Goal: Transaction & Acquisition: Purchase product/service

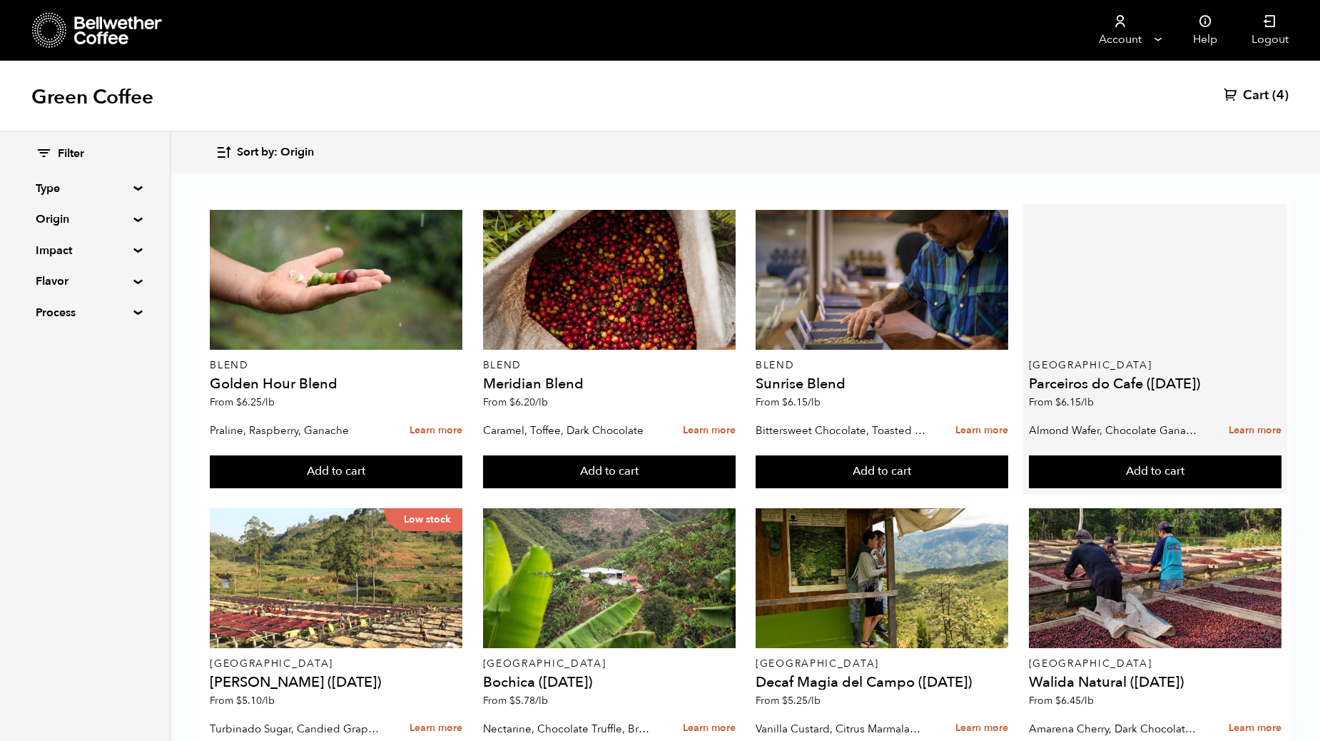
click at [1136, 330] on div at bounding box center [1155, 280] width 253 height 140
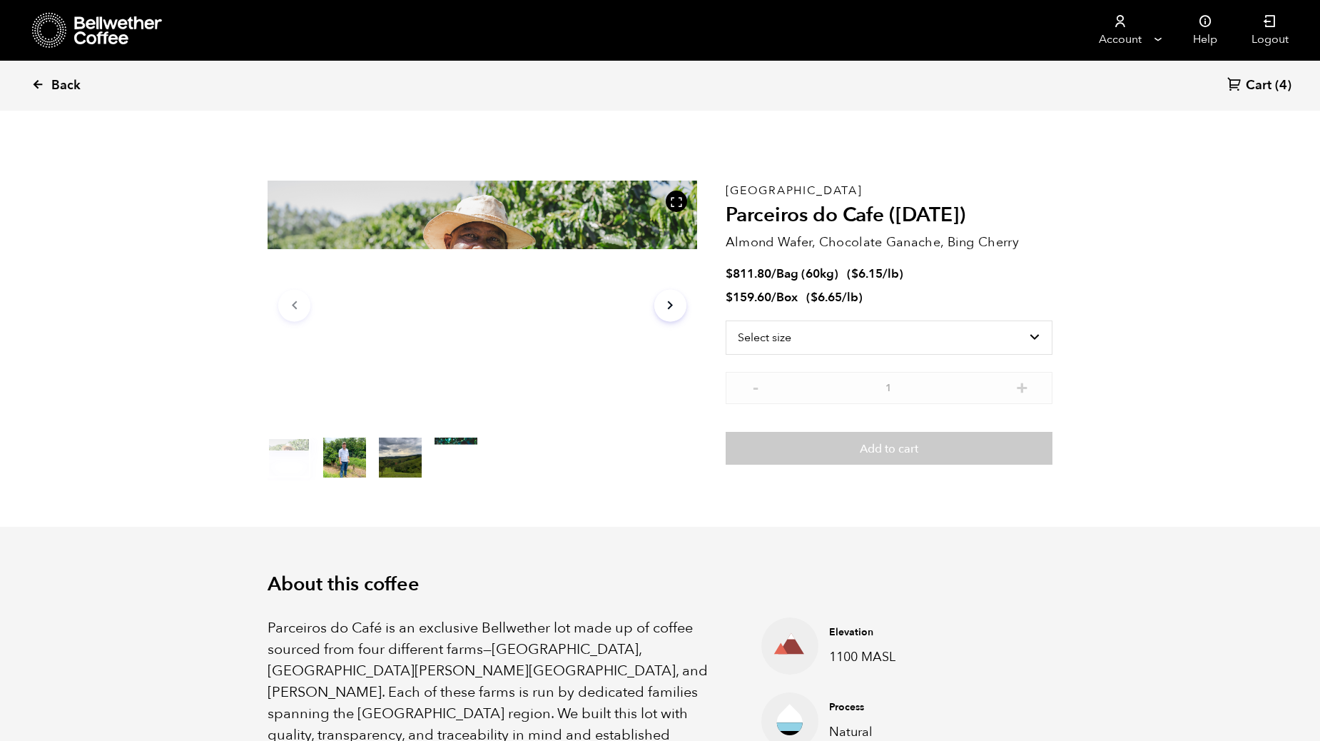
click at [37, 91] on link "Back" at bounding box center [75, 85] width 88 height 49
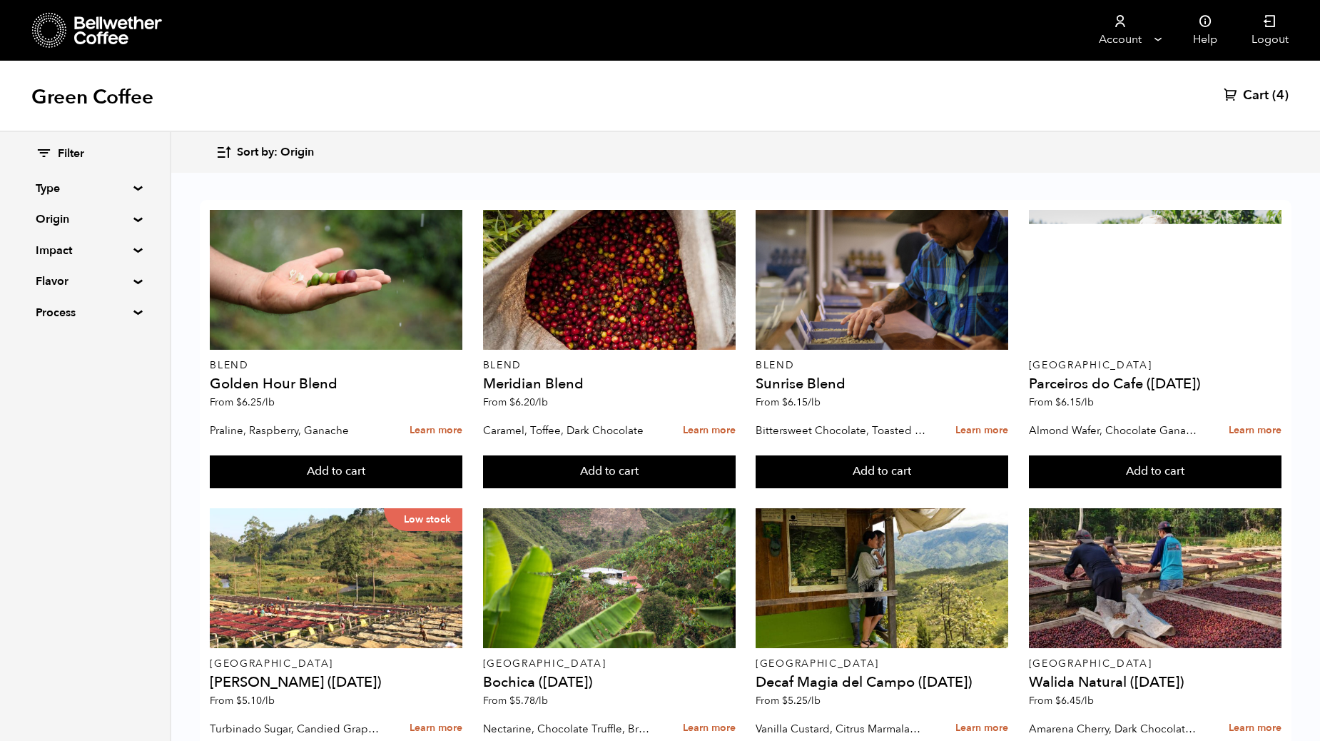
click at [131, 218] on summary "Origin" at bounding box center [85, 219] width 98 height 17
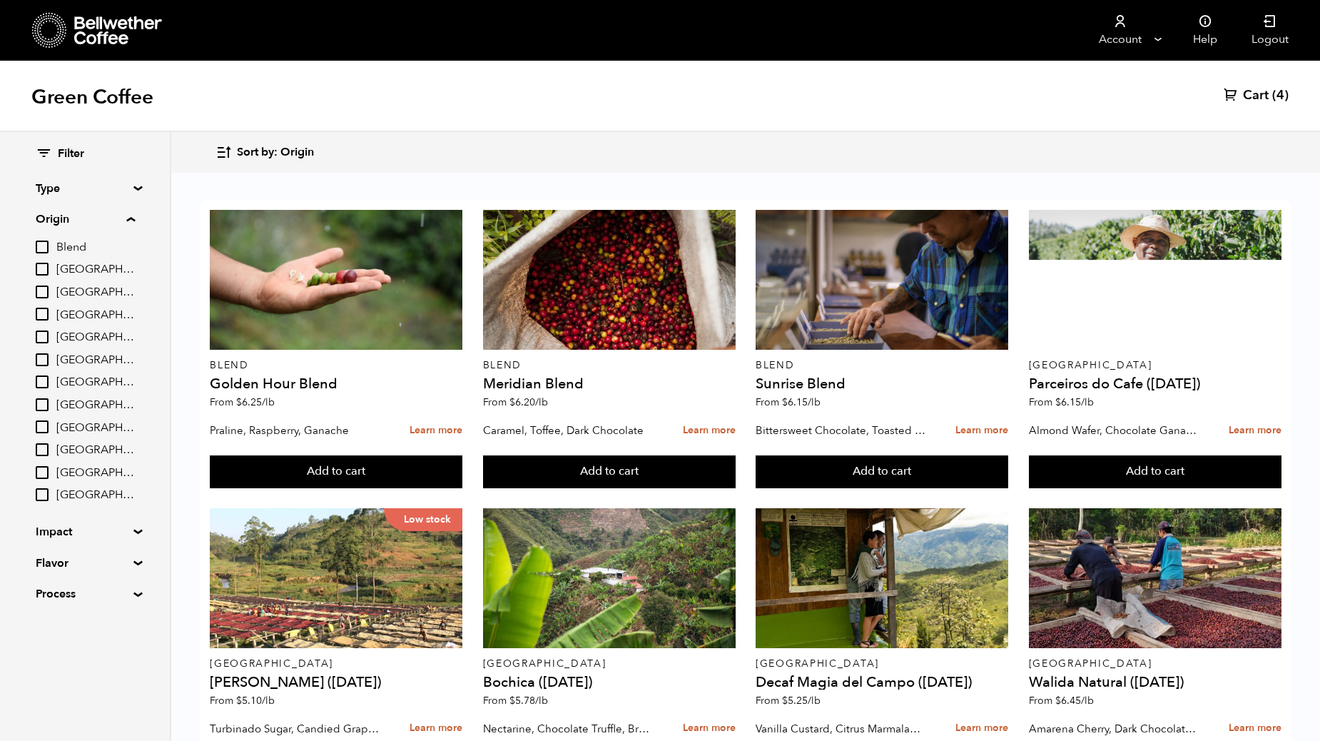
click at [81, 271] on span "[GEOGRAPHIC_DATA]" at bounding box center [95, 270] width 79 height 16
click at [0, 0] on input "[GEOGRAPHIC_DATA]" at bounding box center [0, 0] width 0 height 0
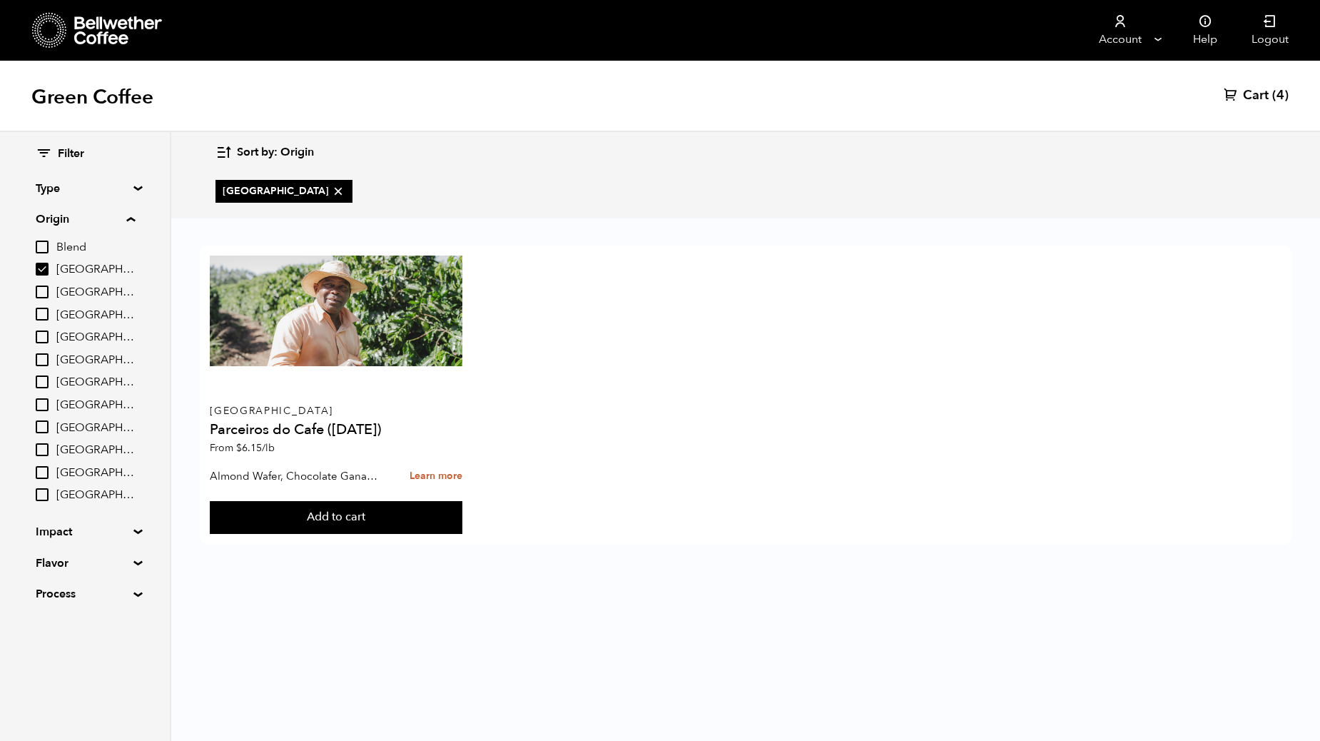
click at [46, 270] on input "[GEOGRAPHIC_DATA]" at bounding box center [42, 269] width 13 height 13
checkbox input "false"
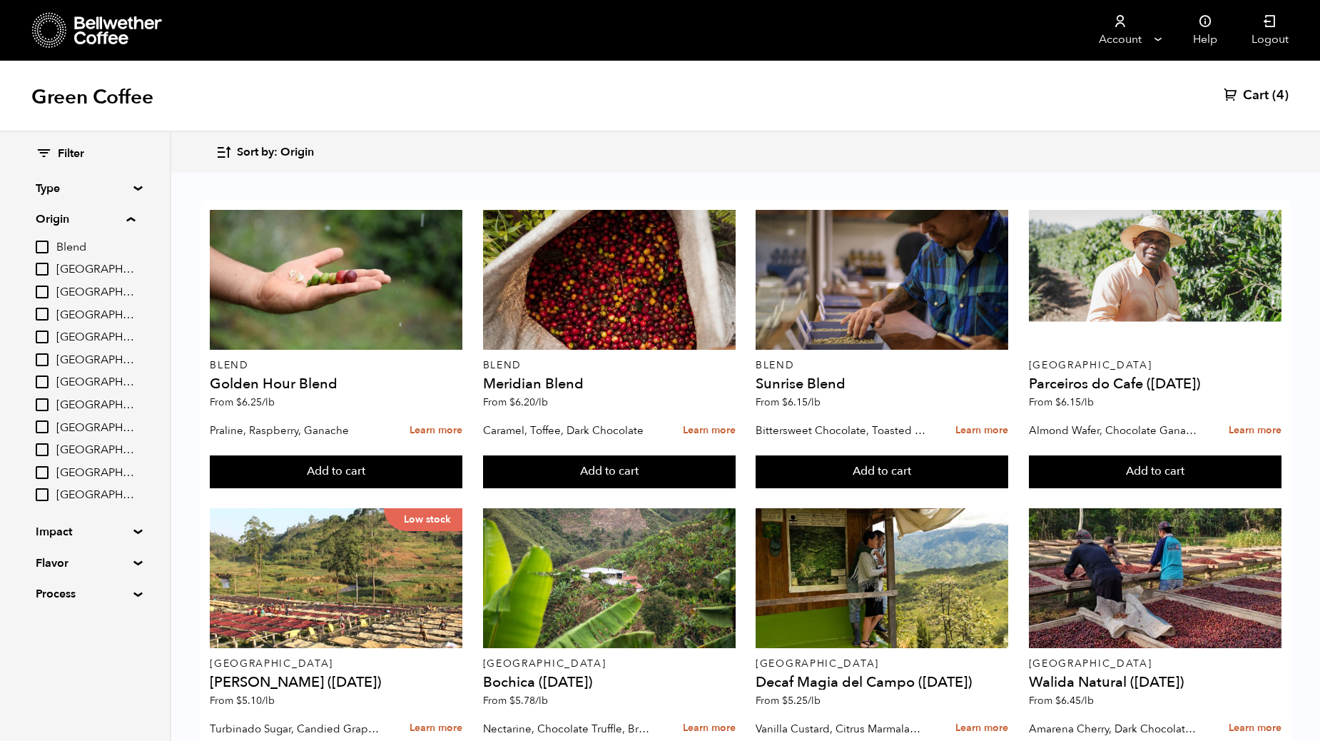
click at [88, 381] on span "[GEOGRAPHIC_DATA]" at bounding box center [95, 383] width 79 height 16
click at [0, 0] on input "[GEOGRAPHIC_DATA]" at bounding box center [0, 0] width 0 height 0
checkbox input "true"
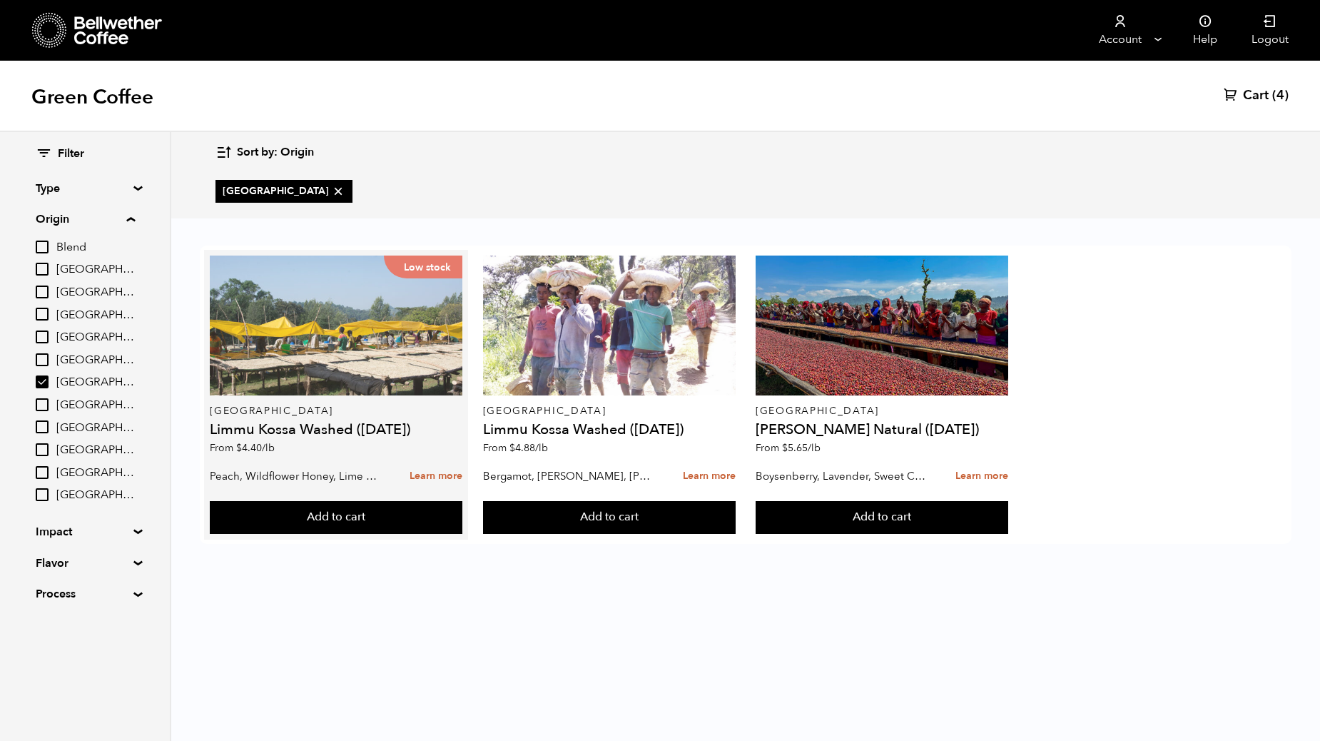
click at [337, 380] on div "Low stock" at bounding box center [336, 325] width 253 height 140
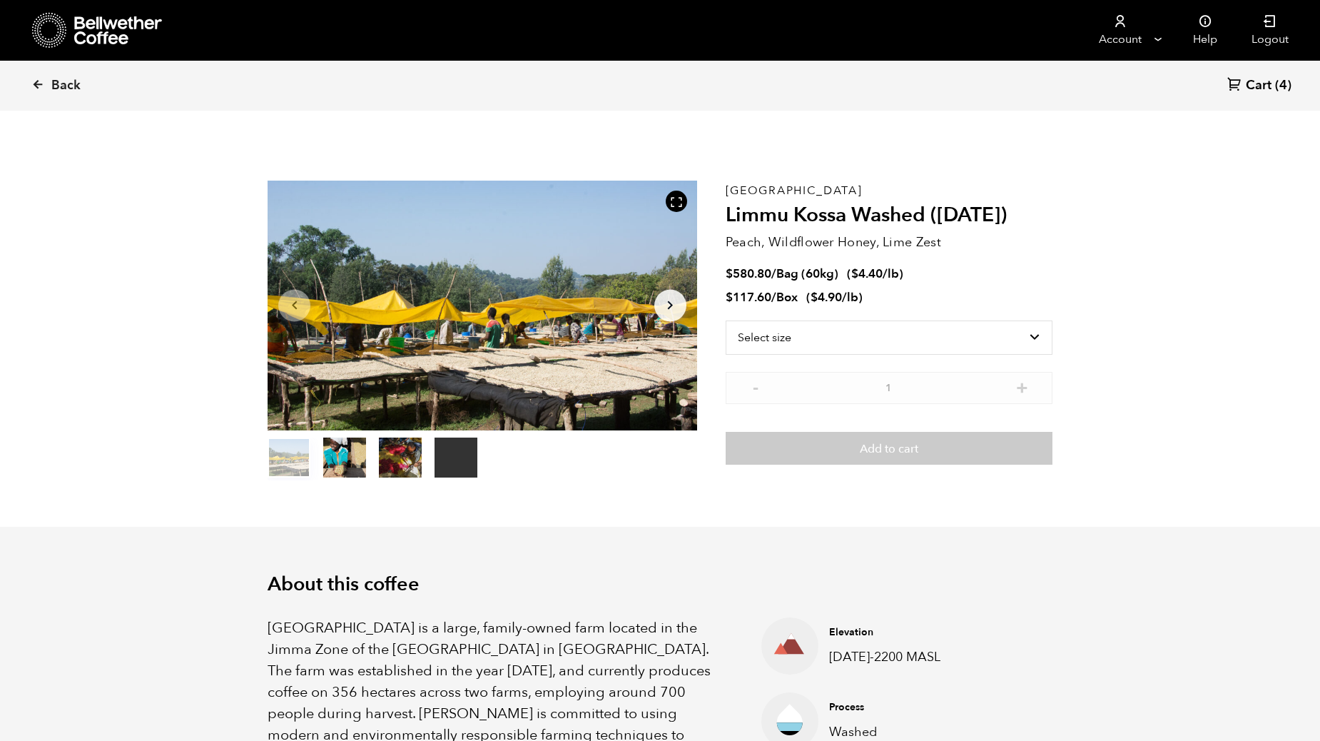
scroll to position [621, 760]
click at [829, 343] on select "Select size Bag (60kg) (132 lbs) Box (24 lbs)" at bounding box center [889, 337] width 327 height 34
select select "bag-3"
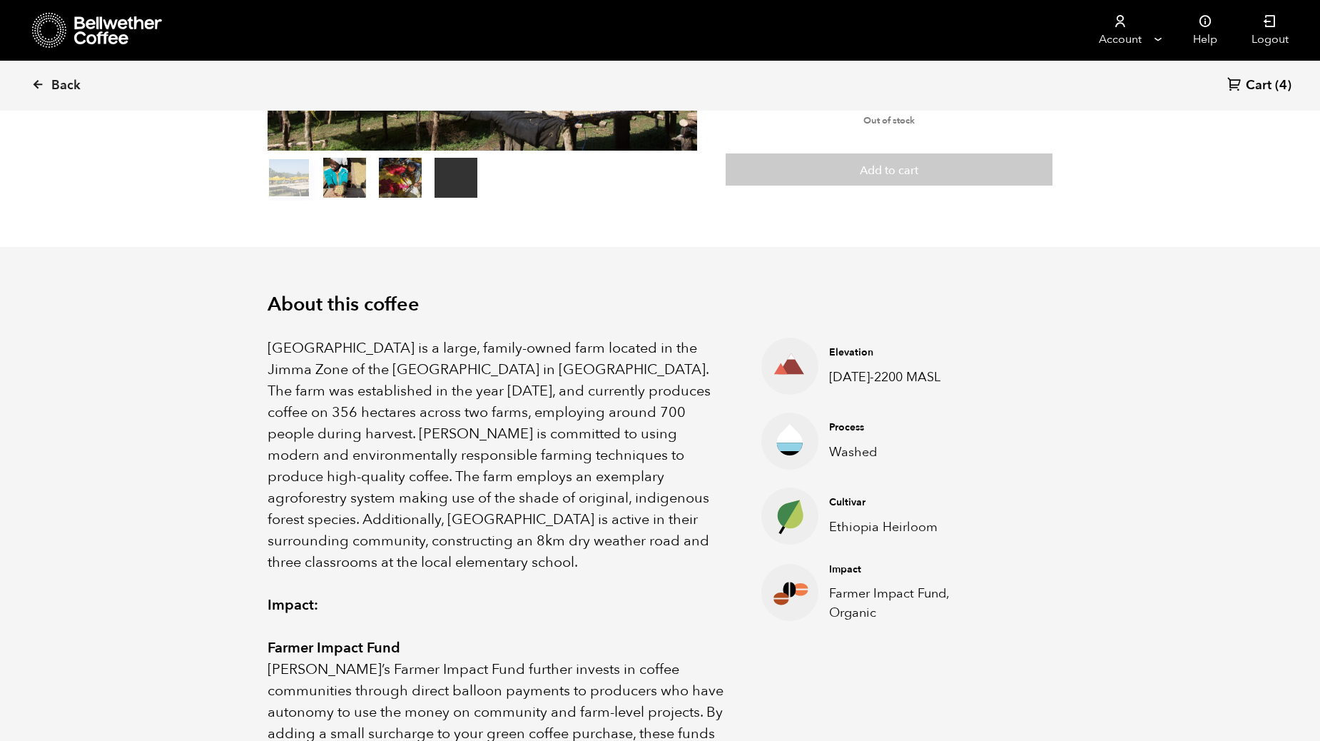
scroll to position [417, 0]
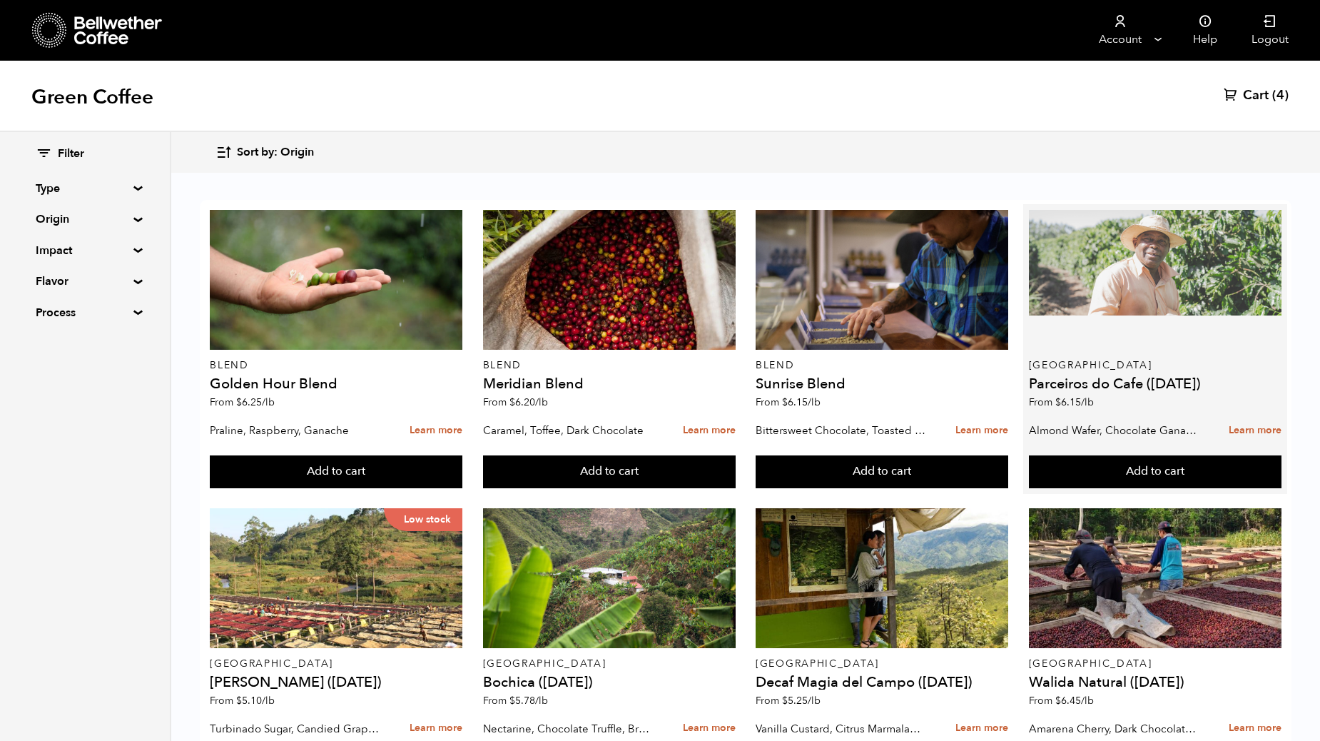
click at [1185, 323] on div at bounding box center [1155, 280] width 253 height 140
click at [1160, 340] on div at bounding box center [1155, 280] width 253 height 140
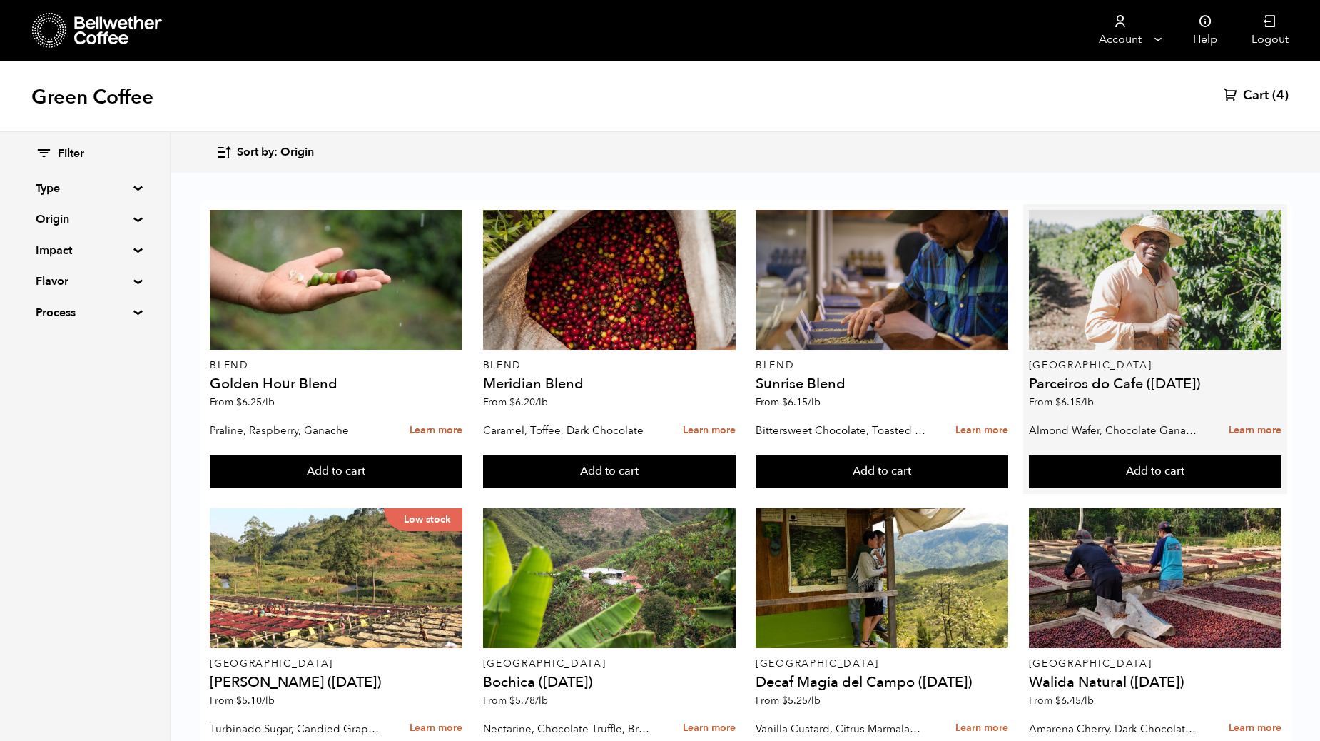
click at [1105, 399] on p "From $ 6.15 /lb" at bounding box center [1155, 403] width 253 height 10
click at [1088, 432] on p "Almond Wafer, Chocolate Ganache, Bing Cherry" at bounding box center [1115, 430] width 172 height 21
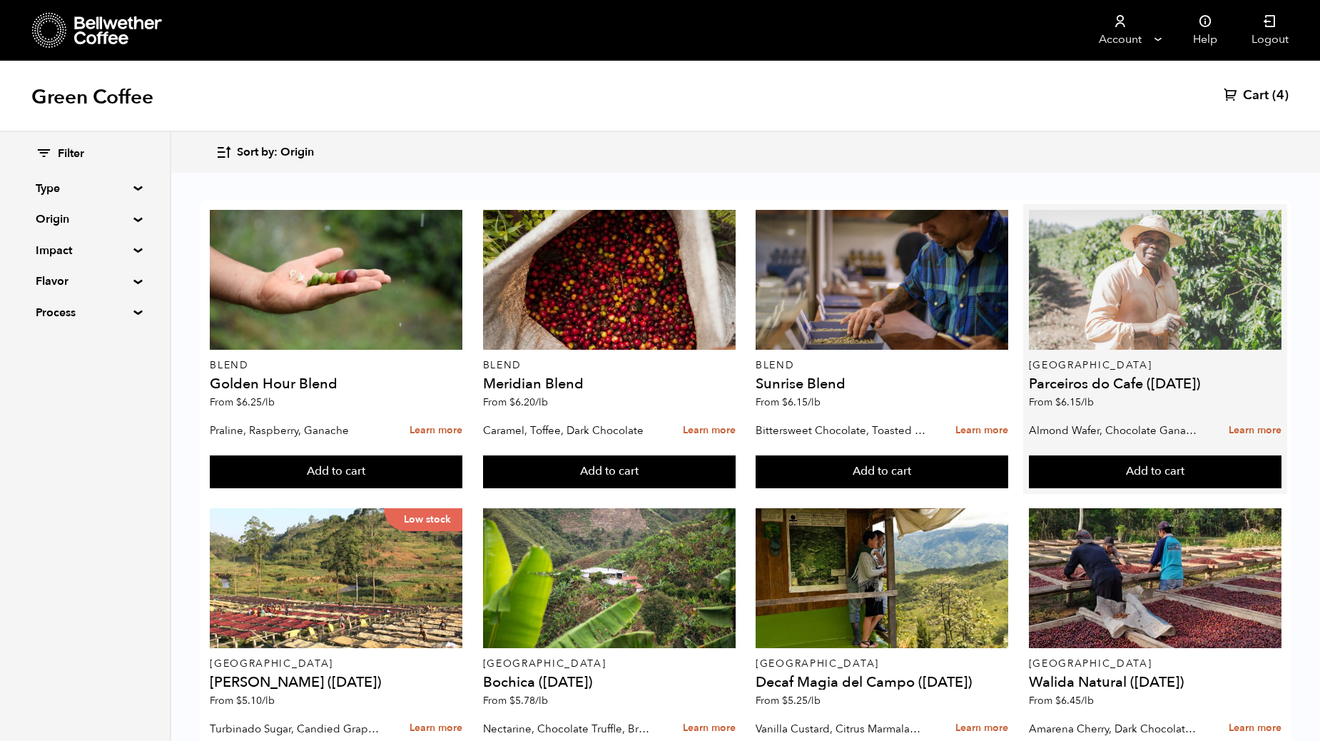
click at [1144, 332] on div at bounding box center [1155, 280] width 253 height 140
click at [1081, 228] on div at bounding box center [1155, 280] width 253 height 140
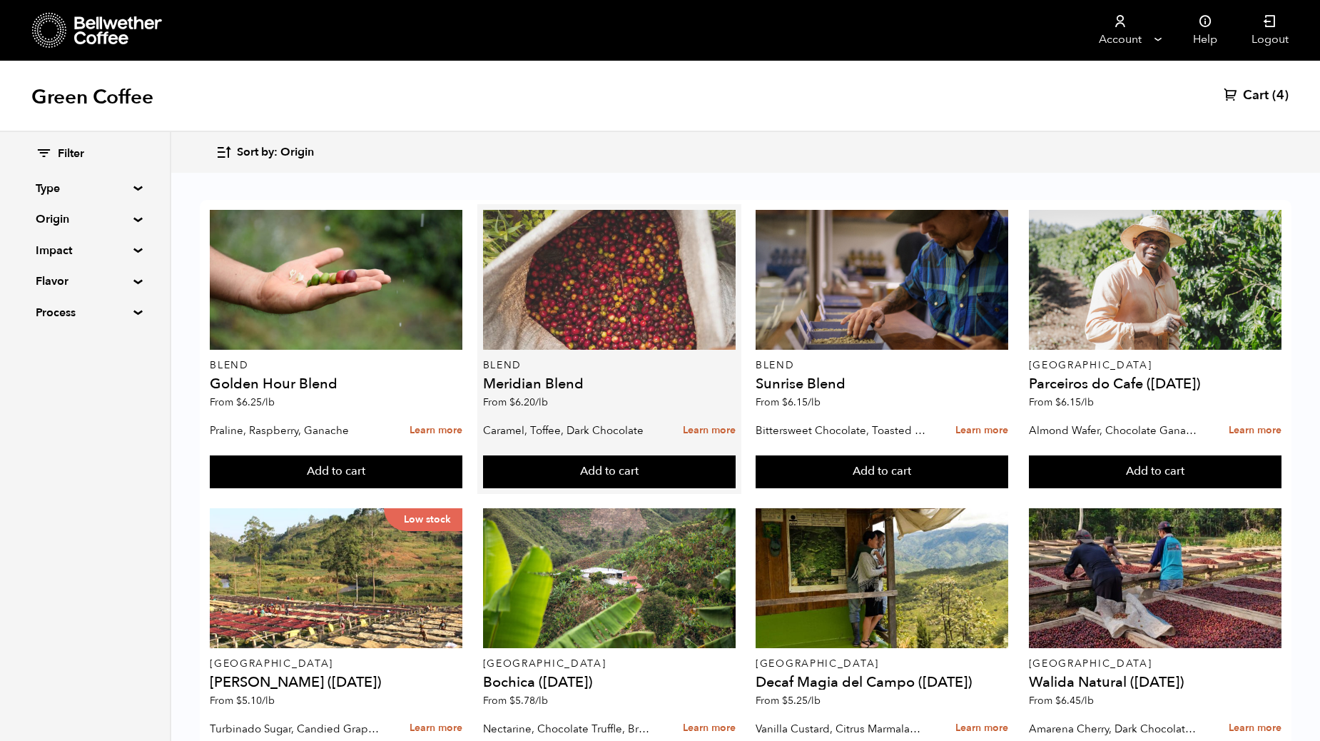
scroll to position [637, 0]
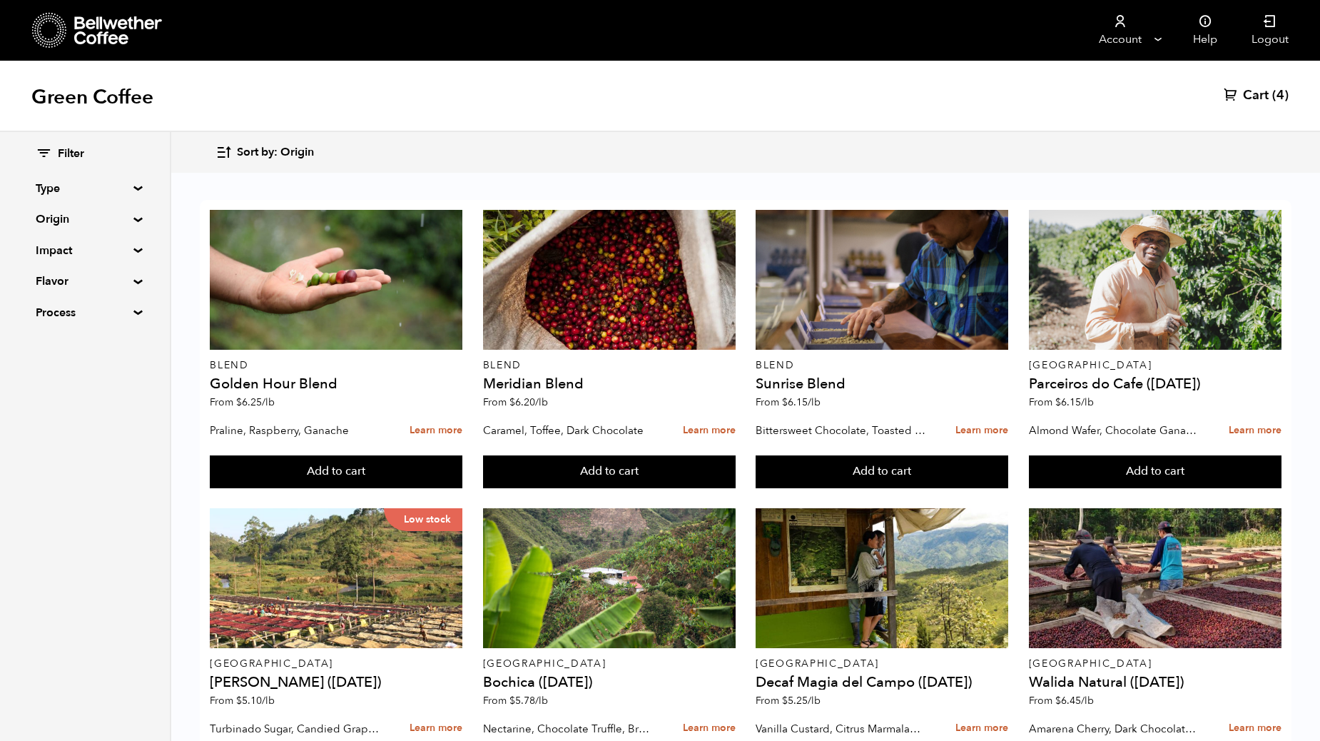
click at [76, 203] on div "Filter Type Blend Single Origin Decaf Seasonal Year Round Origin Blend Brazil B…" at bounding box center [85, 233] width 98 height 175
click at [76, 211] on summary "Origin" at bounding box center [85, 219] width 98 height 17
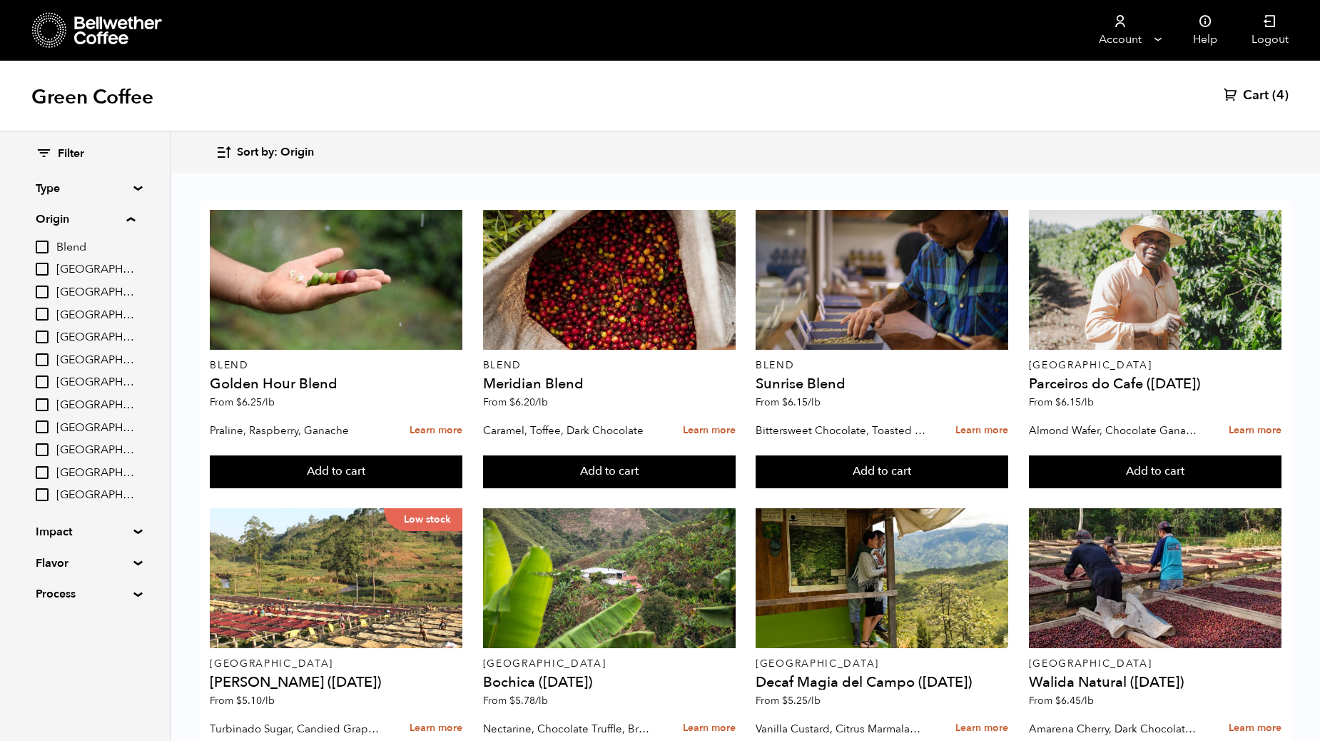
click at [49, 383] on input "[GEOGRAPHIC_DATA]" at bounding box center [42, 381] width 13 height 13
checkbox input "true"
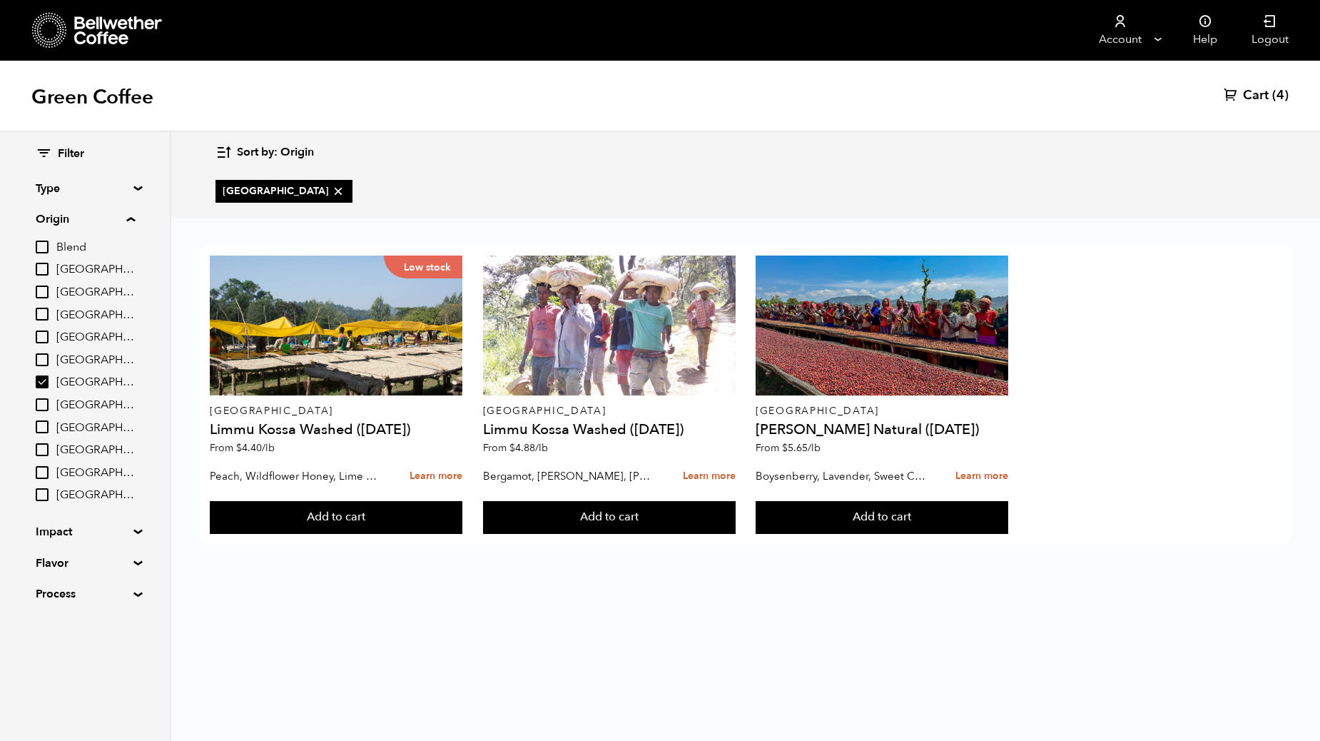
scroll to position [0, 0]
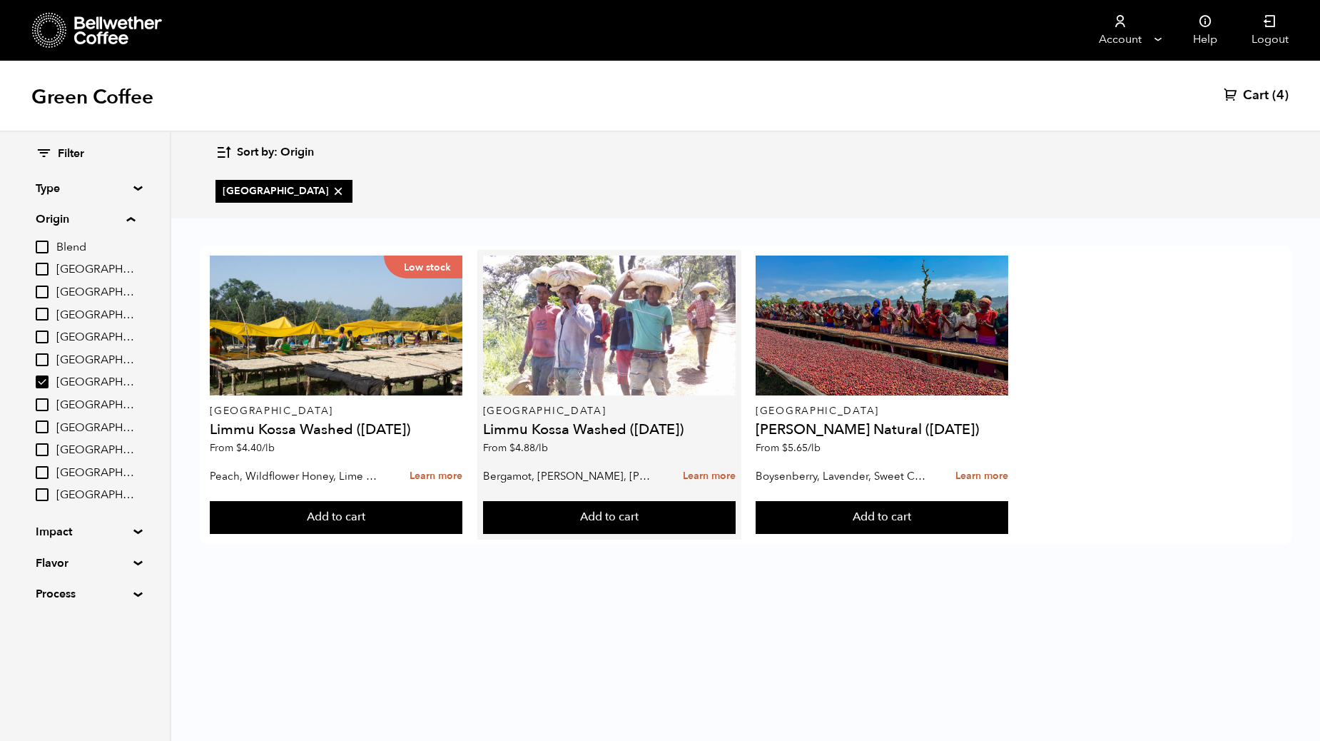
click at [637, 431] on h4 "Limmu Kossa Washed (SEP 23)" at bounding box center [609, 429] width 253 height 14
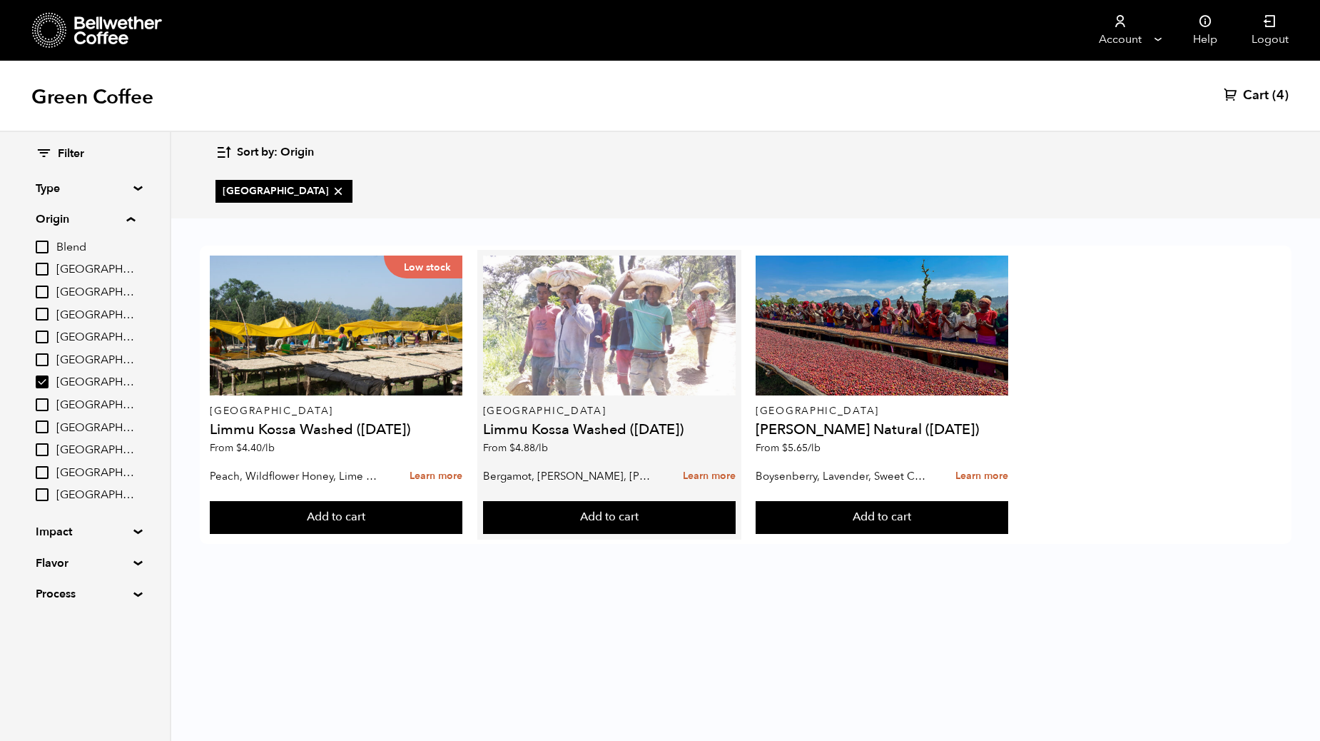
click at [671, 355] on div at bounding box center [609, 325] width 253 height 140
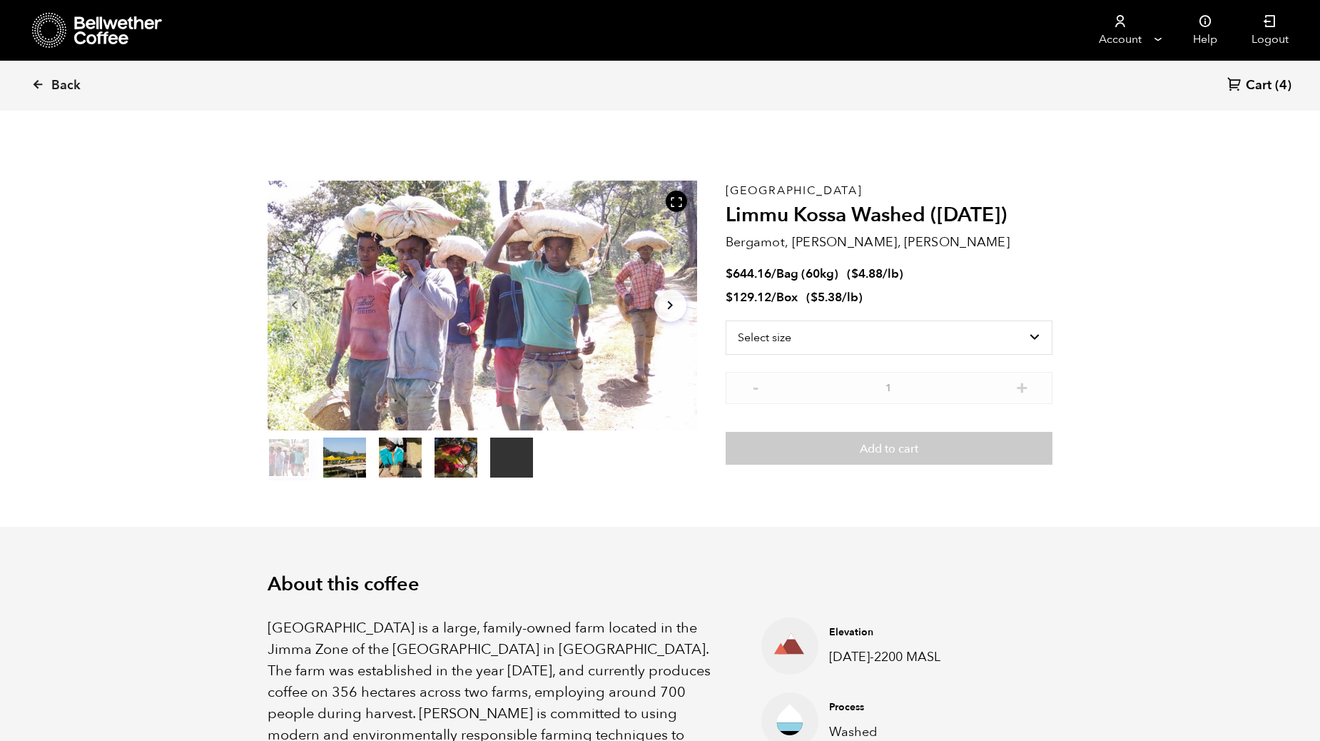
scroll to position [621, 760]
click at [798, 347] on select "Select size Bag (60kg) (132 lbs) Box (24 lbs)" at bounding box center [889, 337] width 327 height 34
select select "bag-3"
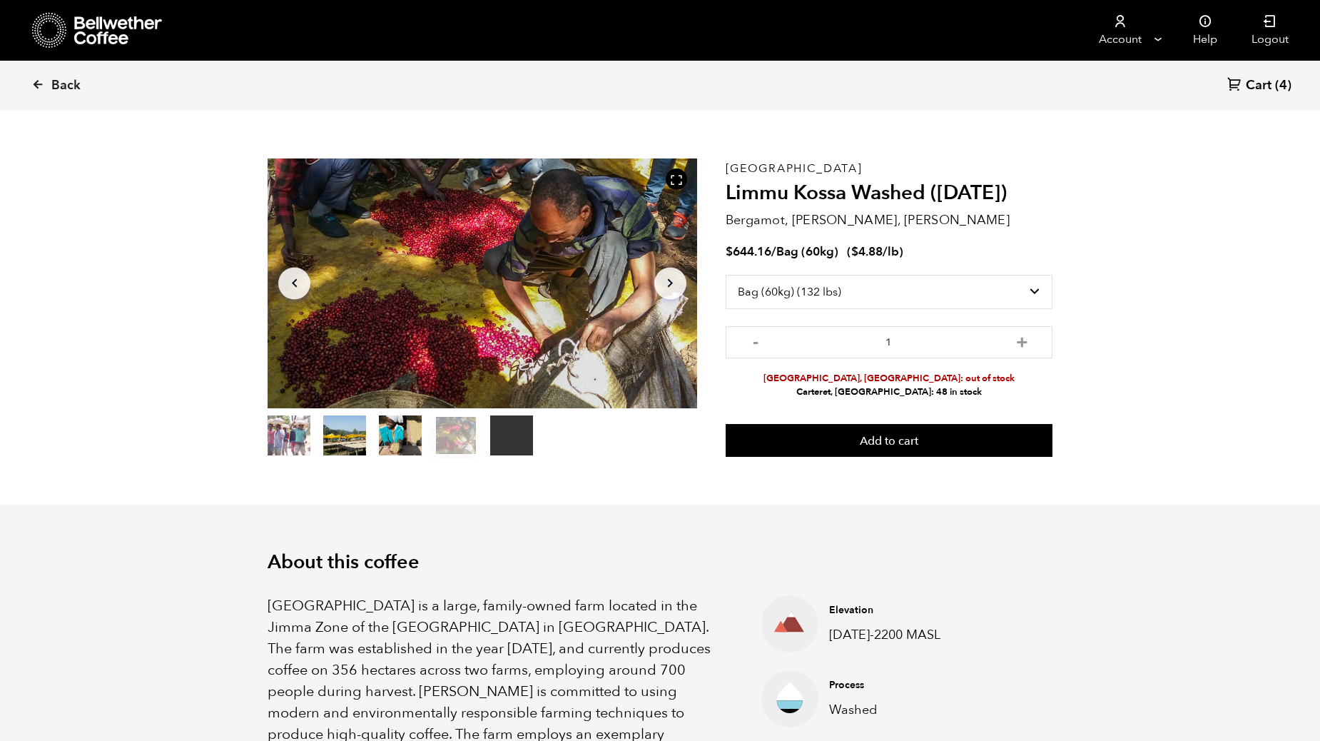
scroll to position [0, 0]
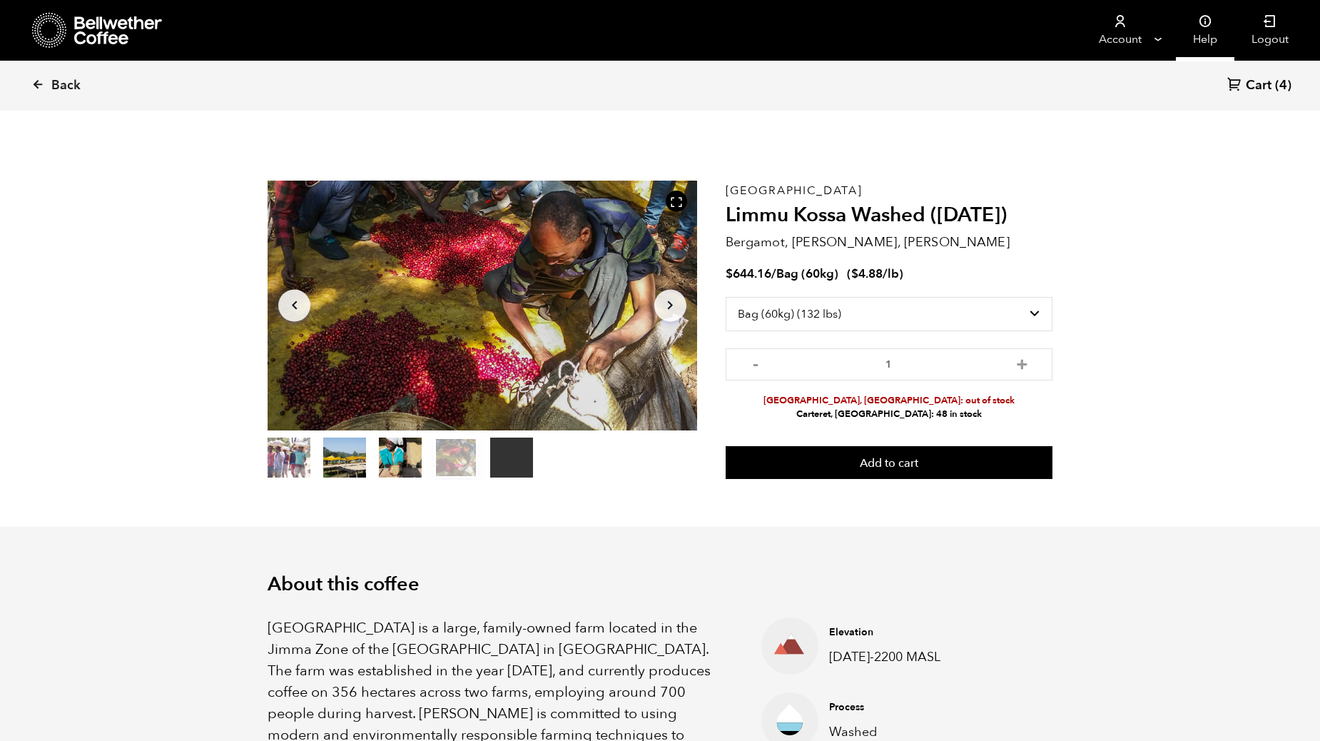
click at [1218, 24] on link "Help" at bounding box center [1205, 30] width 59 height 61
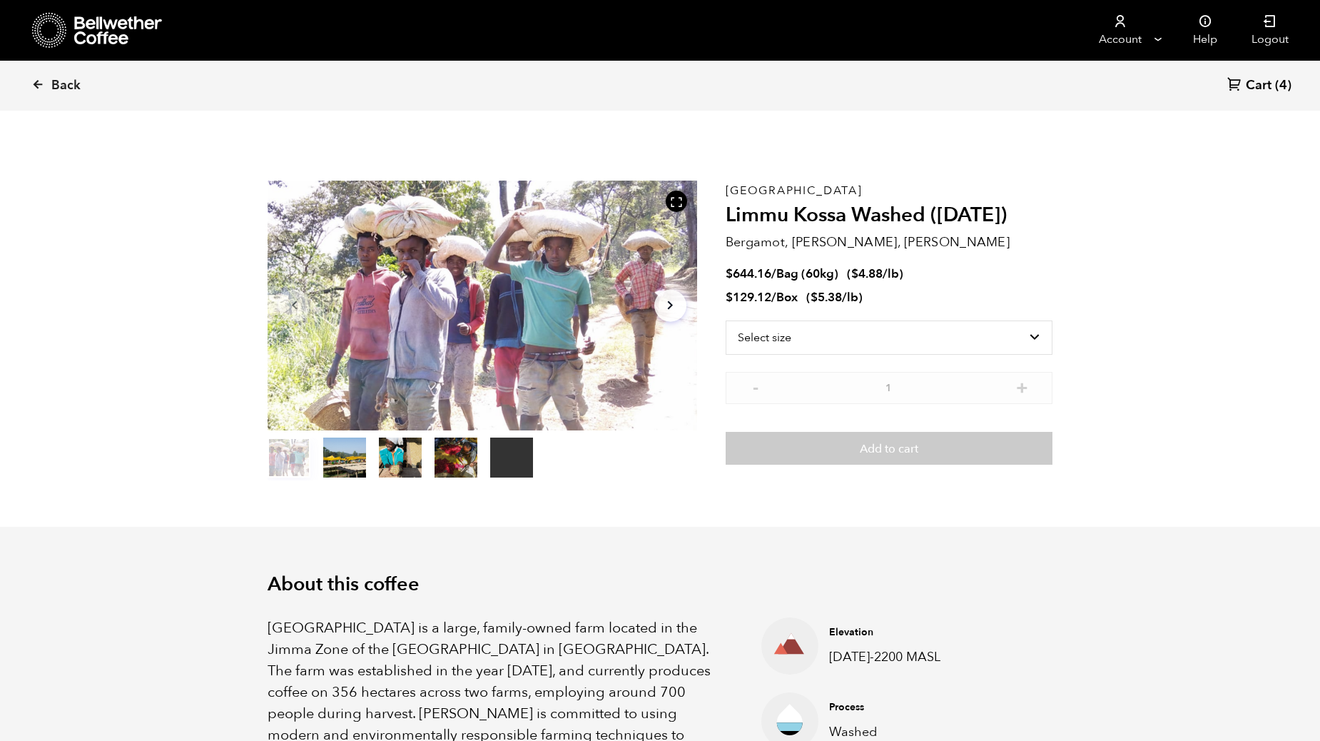
click at [1275, 86] on span "(4)" at bounding box center [1283, 85] width 16 height 17
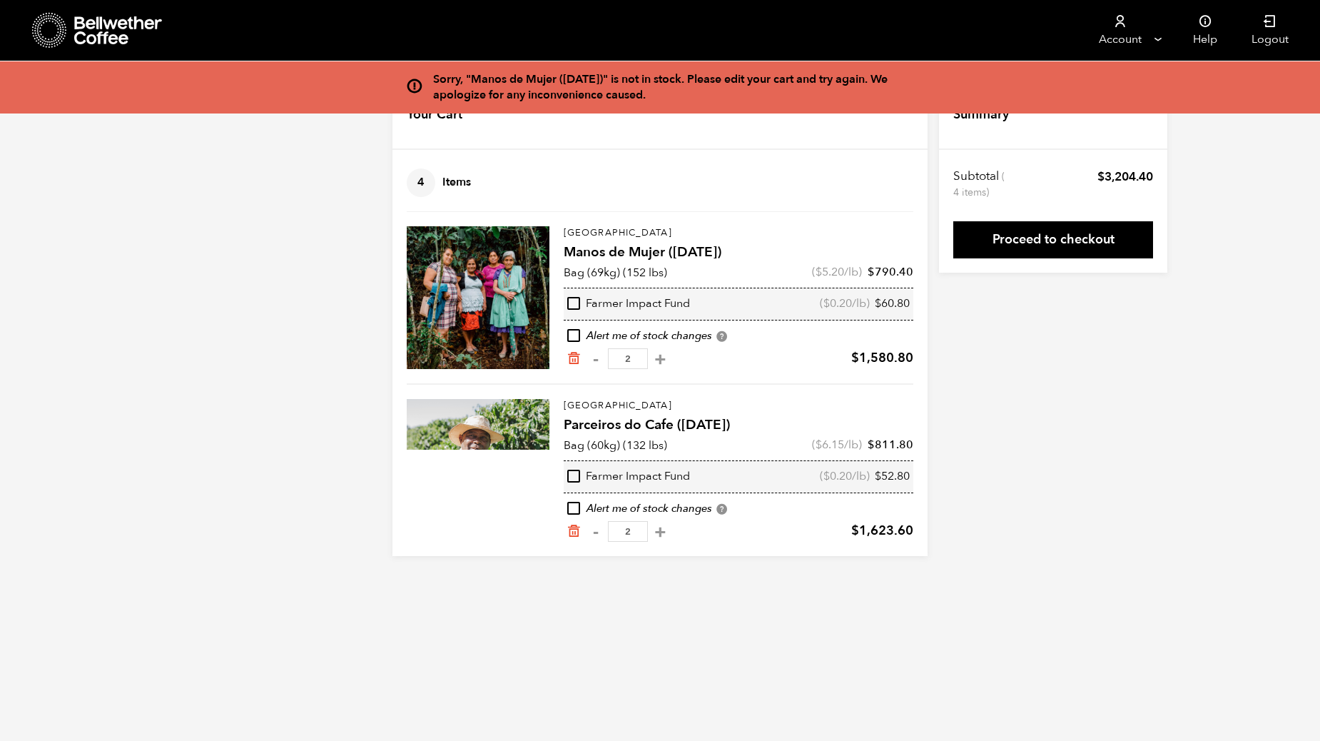
drag, startPoint x: 687, startPoint y: 88, endPoint x: 435, endPoint y: 75, distance: 252.2
click at [435, 75] on div "Sorry, "Manos de Mujer ([DATE])" is not in stock. Please edit your cart and try…" at bounding box center [680, 87] width 495 height 31
click at [577, 336] on input "checkbox" at bounding box center [573, 335] width 13 height 13
checkbox input "true"
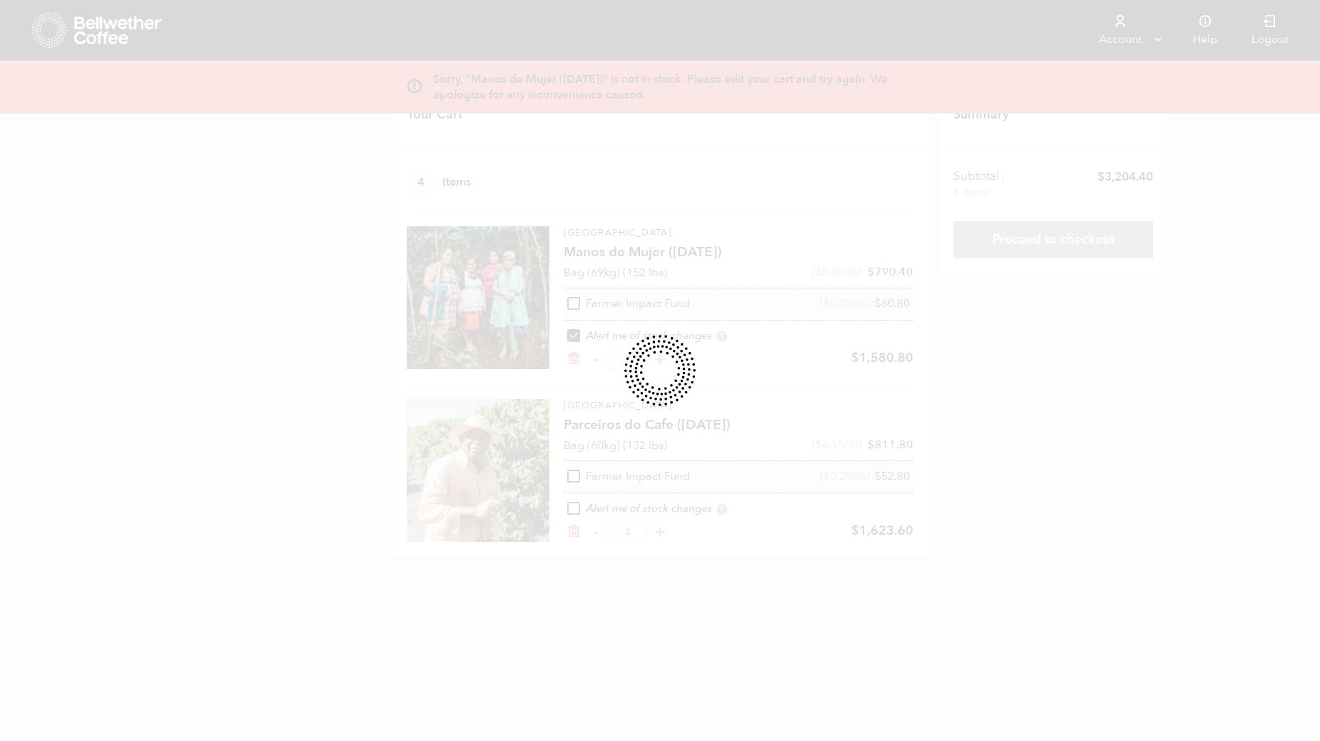
click at [575, 335] on div at bounding box center [660, 370] width 1320 height 741
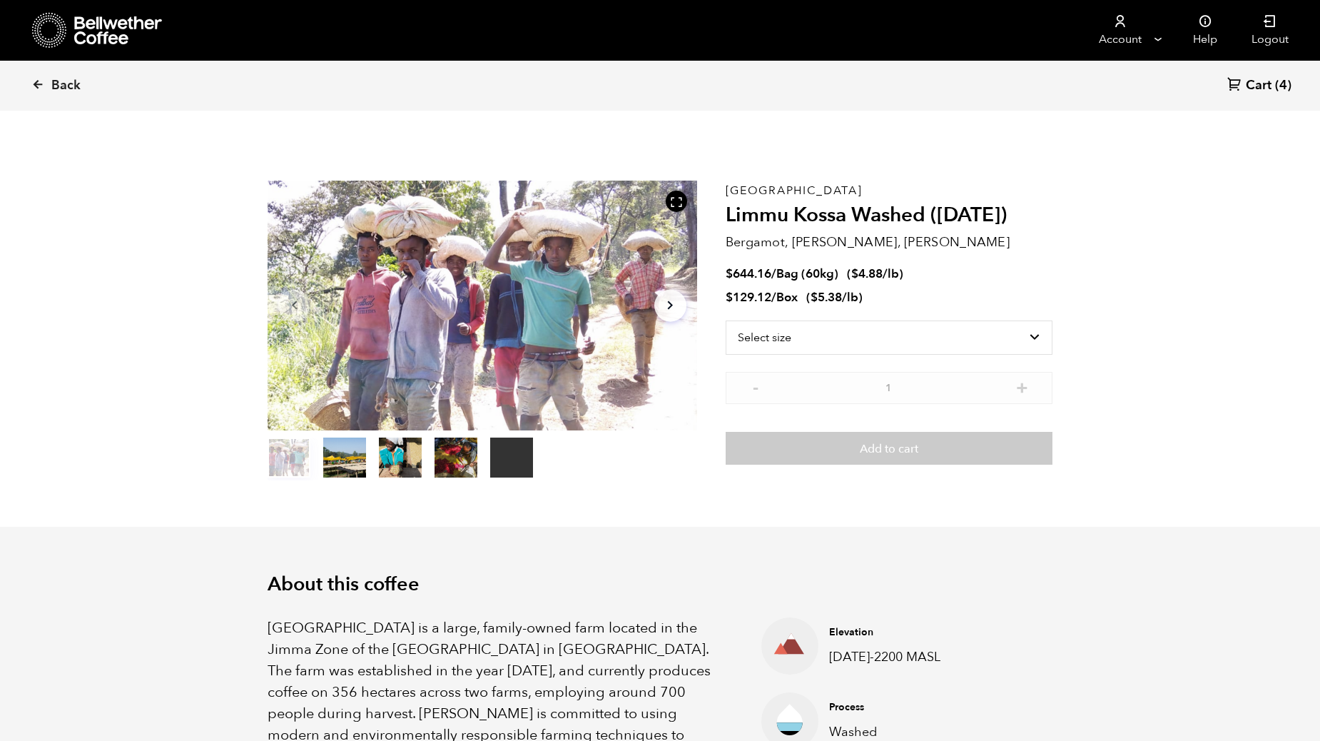
scroll to position [621, 760]
click at [45, 78] on link "Back" at bounding box center [75, 85] width 88 height 49
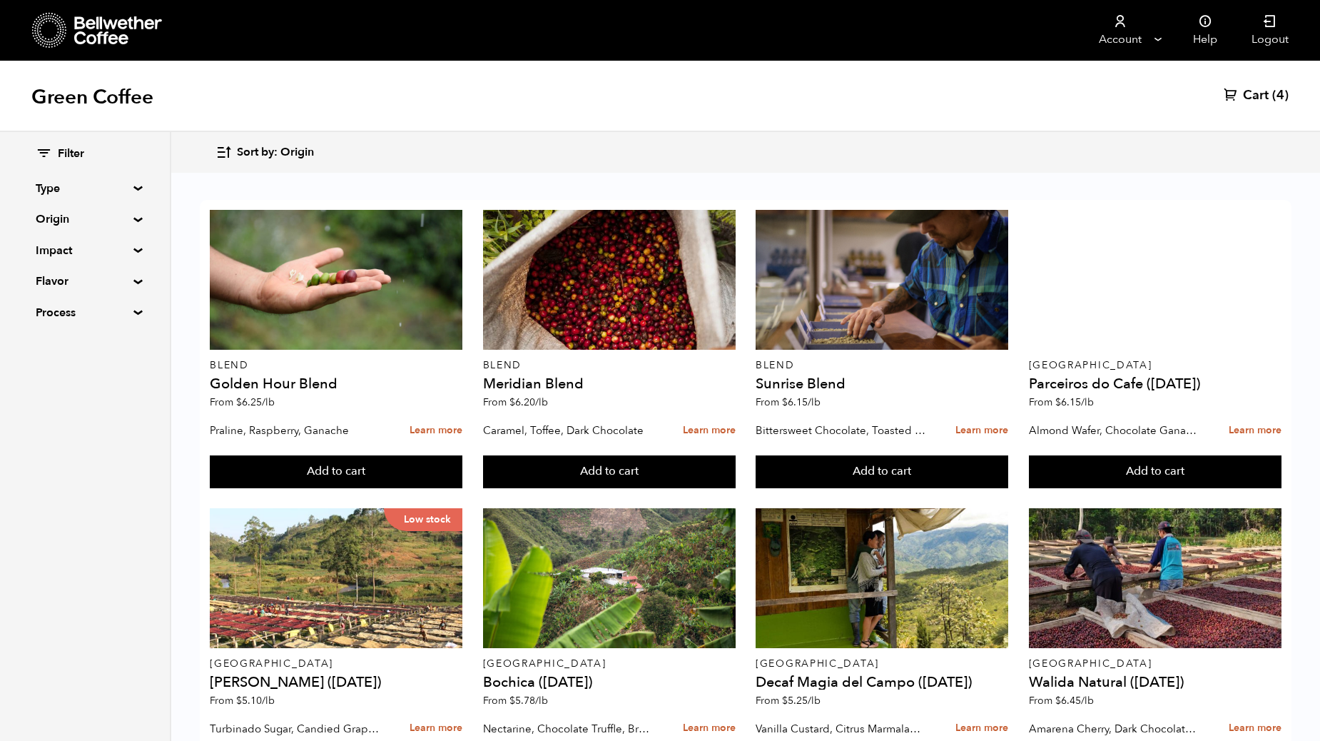
click at [1274, 98] on span "(4)" at bounding box center [1280, 95] width 16 height 17
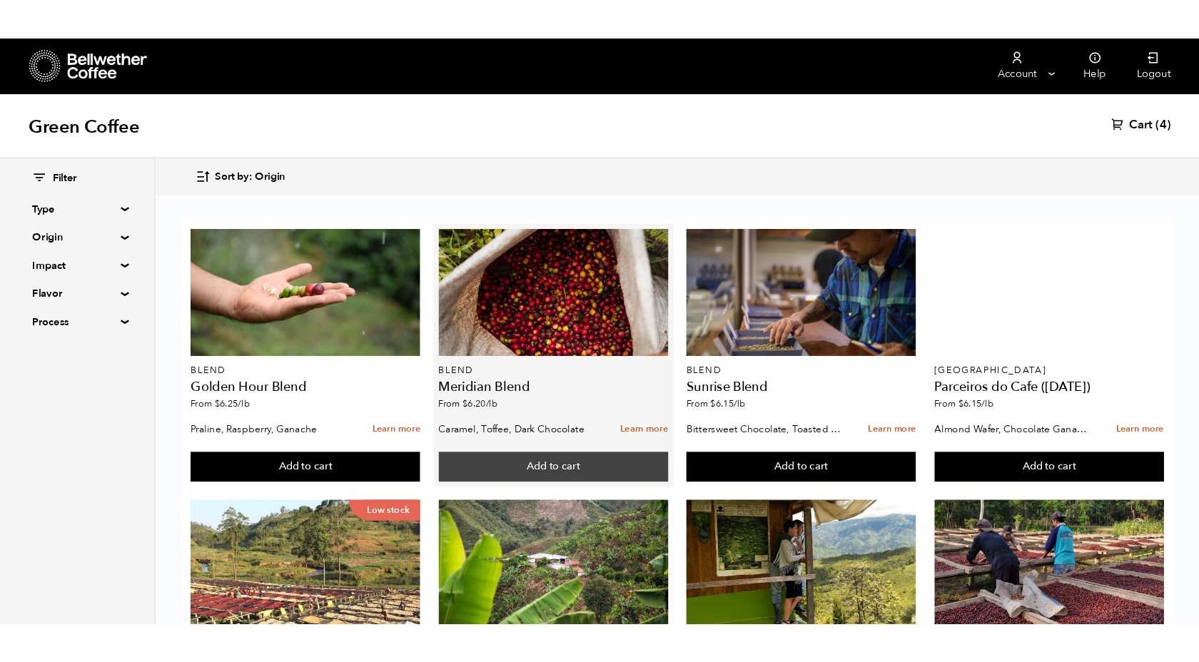
scroll to position [94, 0]
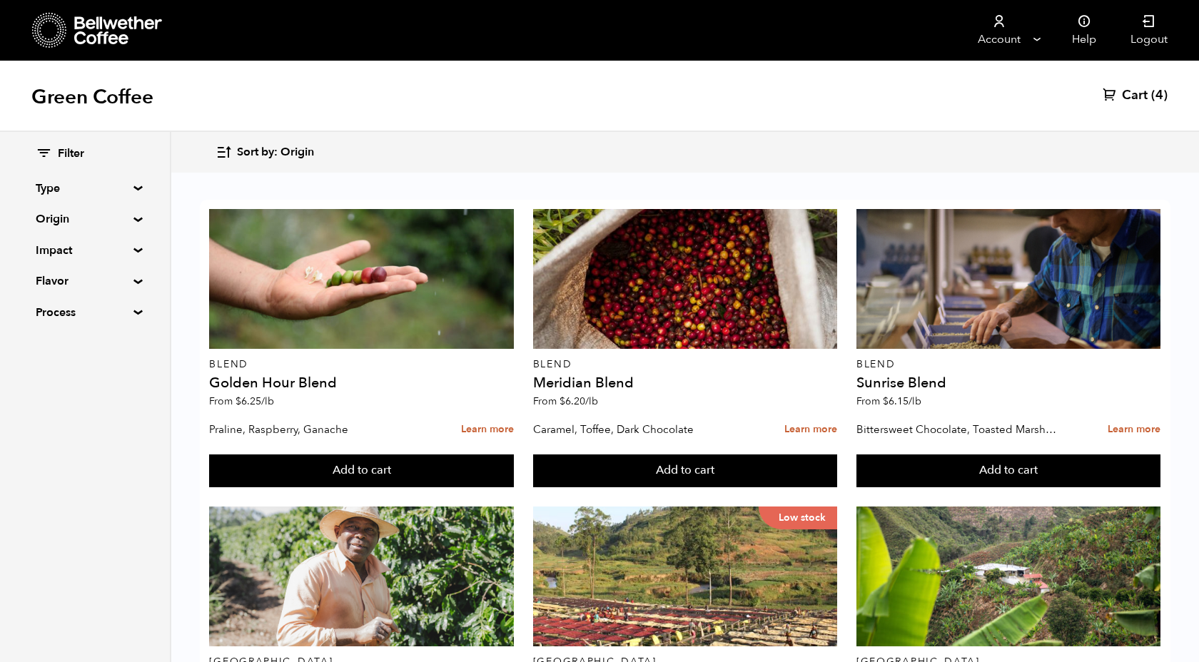
click at [1138, 98] on span "Cart" at bounding box center [1135, 95] width 26 height 17
